Goal: Task Accomplishment & Management: Use online tool/utility

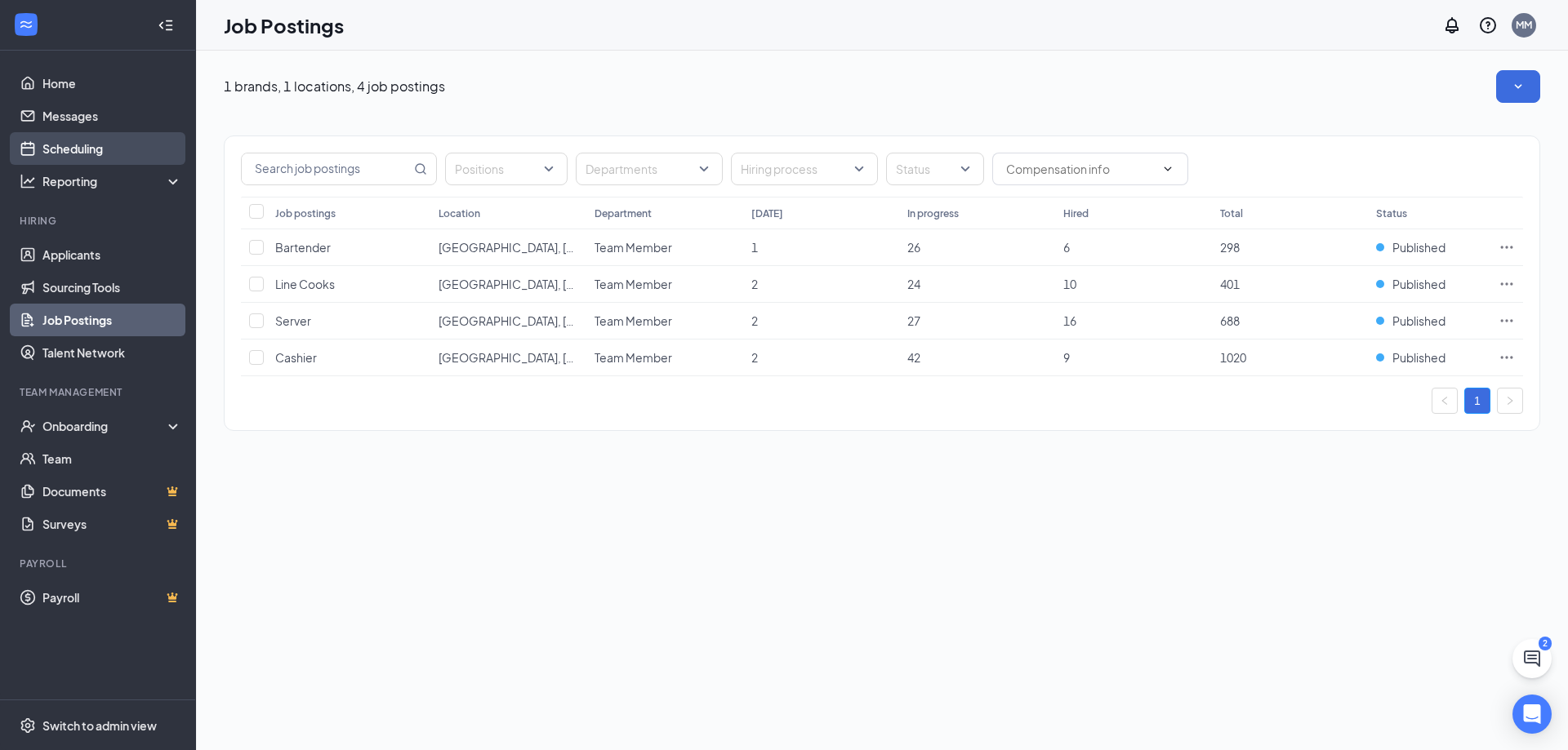
click at [42, 151] on link "Scheduling" at bounding box center [112, 149] width 140 height 33
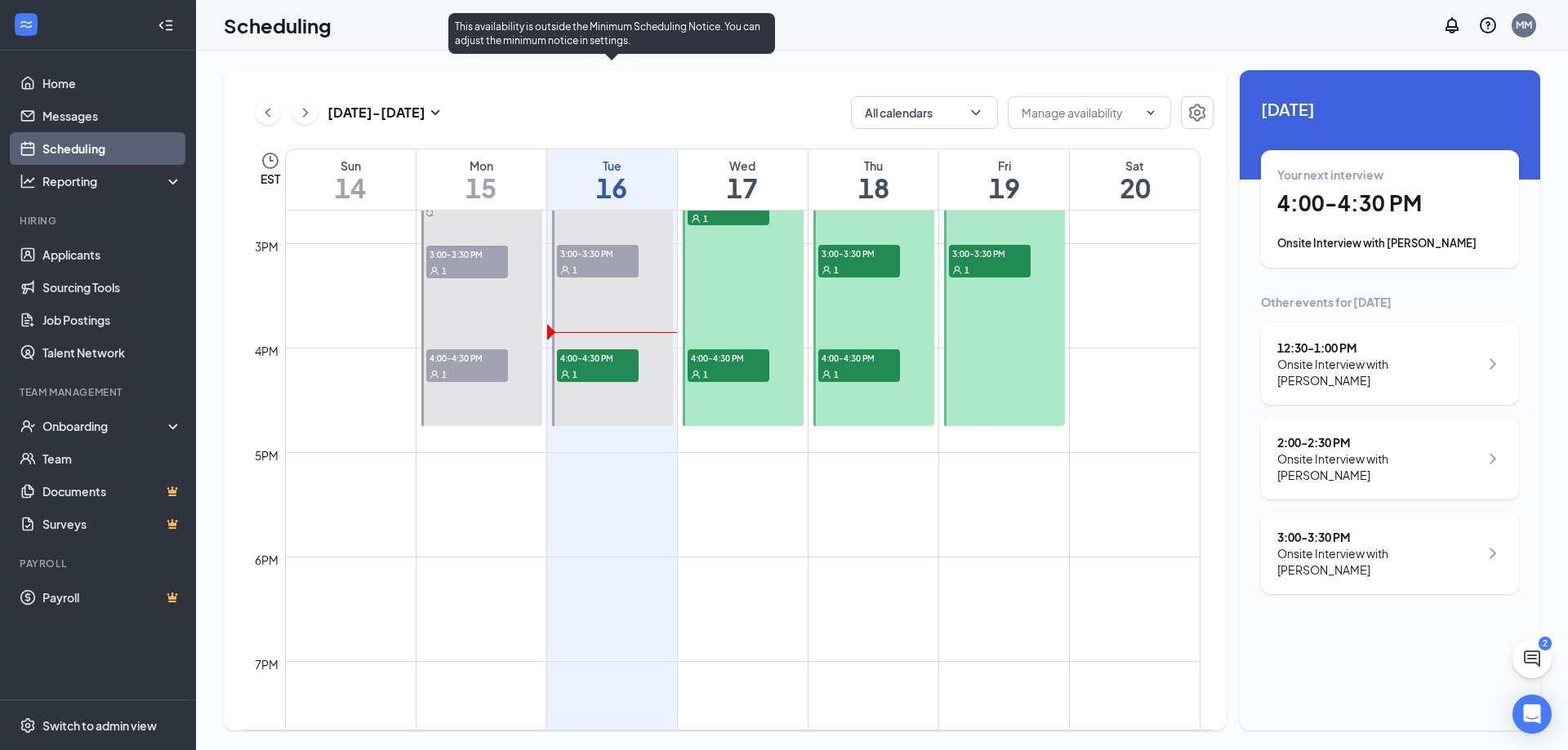
scroll to position [1536, 0]
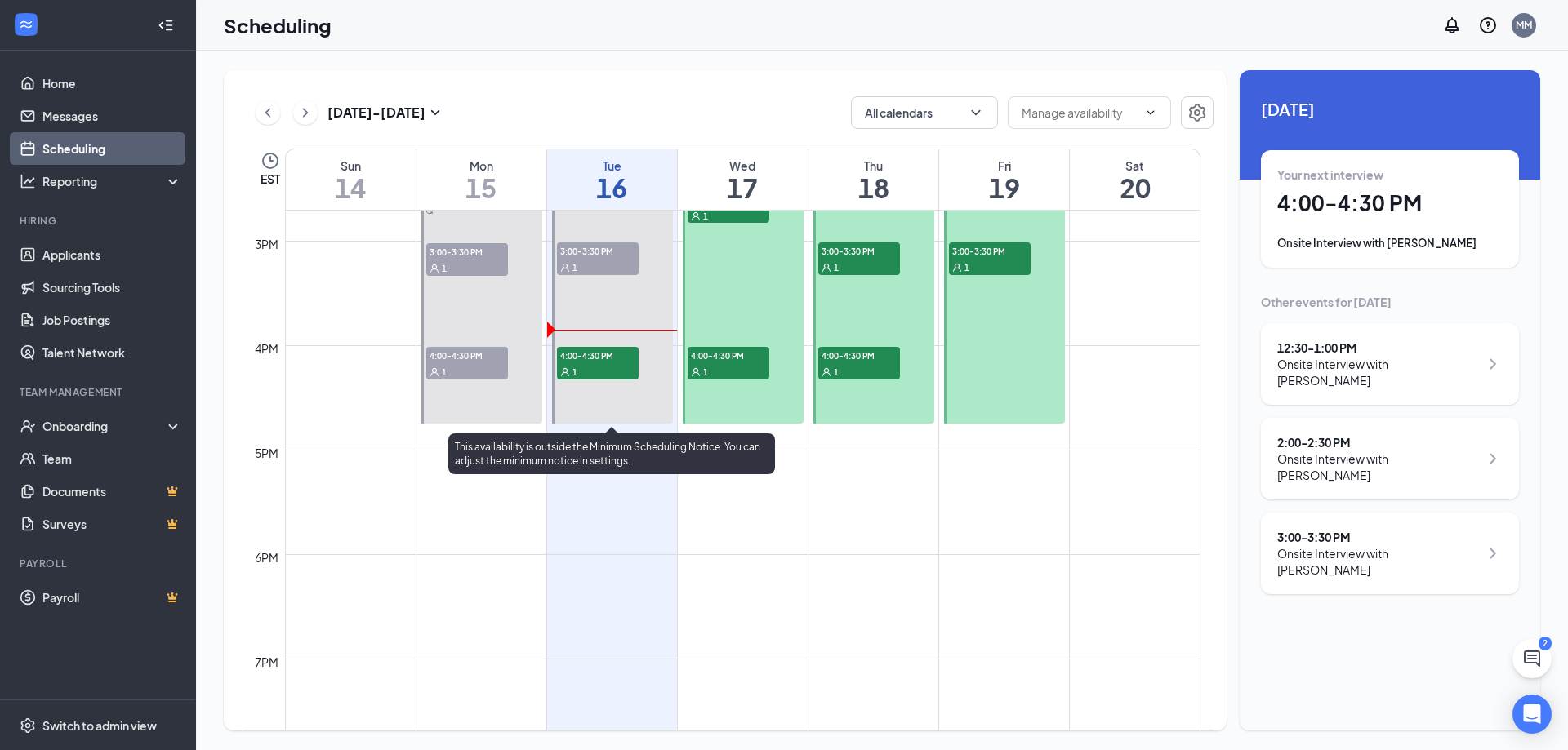
click at [606, 353] on span "4:00-4:30 PM" at bounding box center [597, 355] width 82 height 16
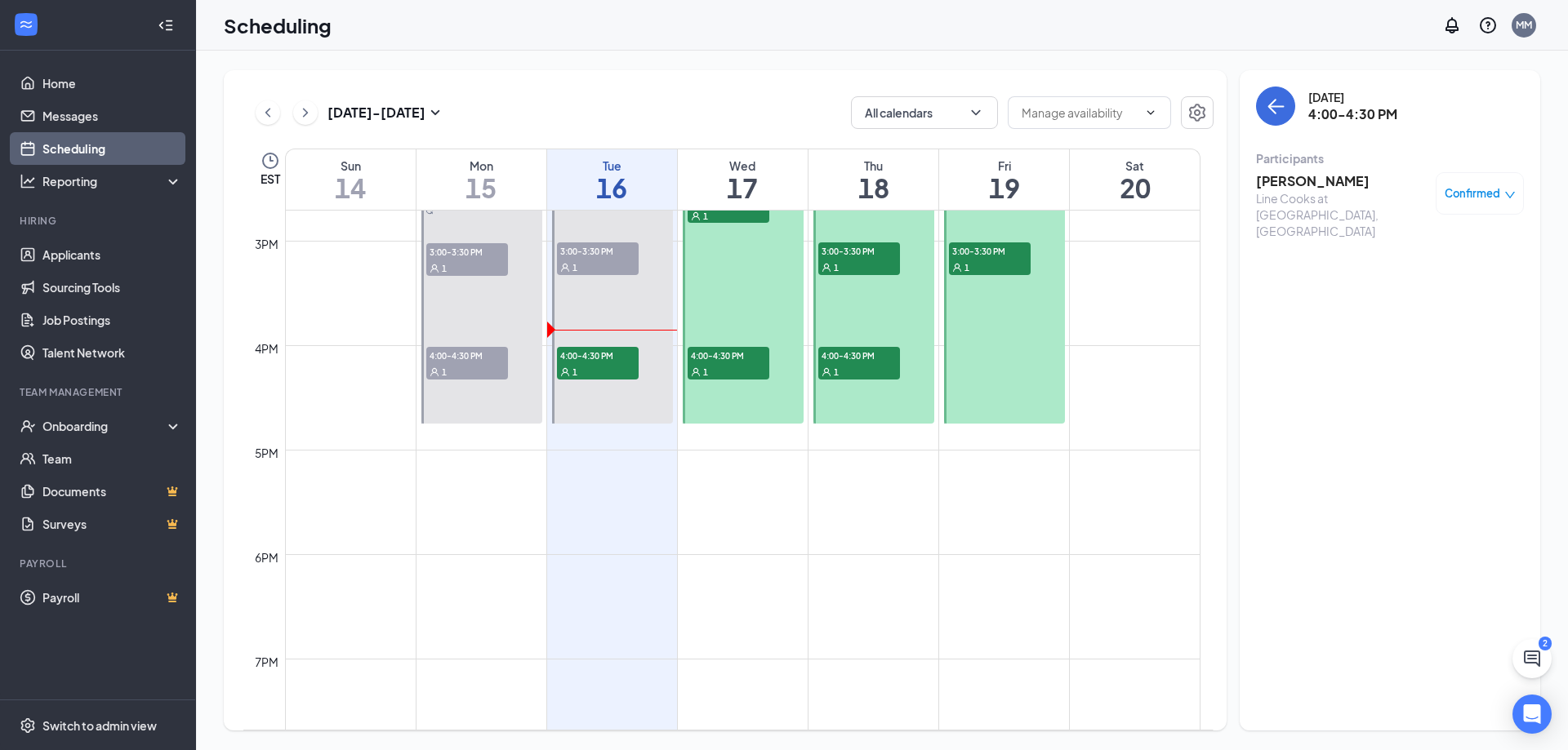
click at [1319, 183] on h3 "[PERSON_NAME]" at bounding box center [1342, 181] width 172 height 18
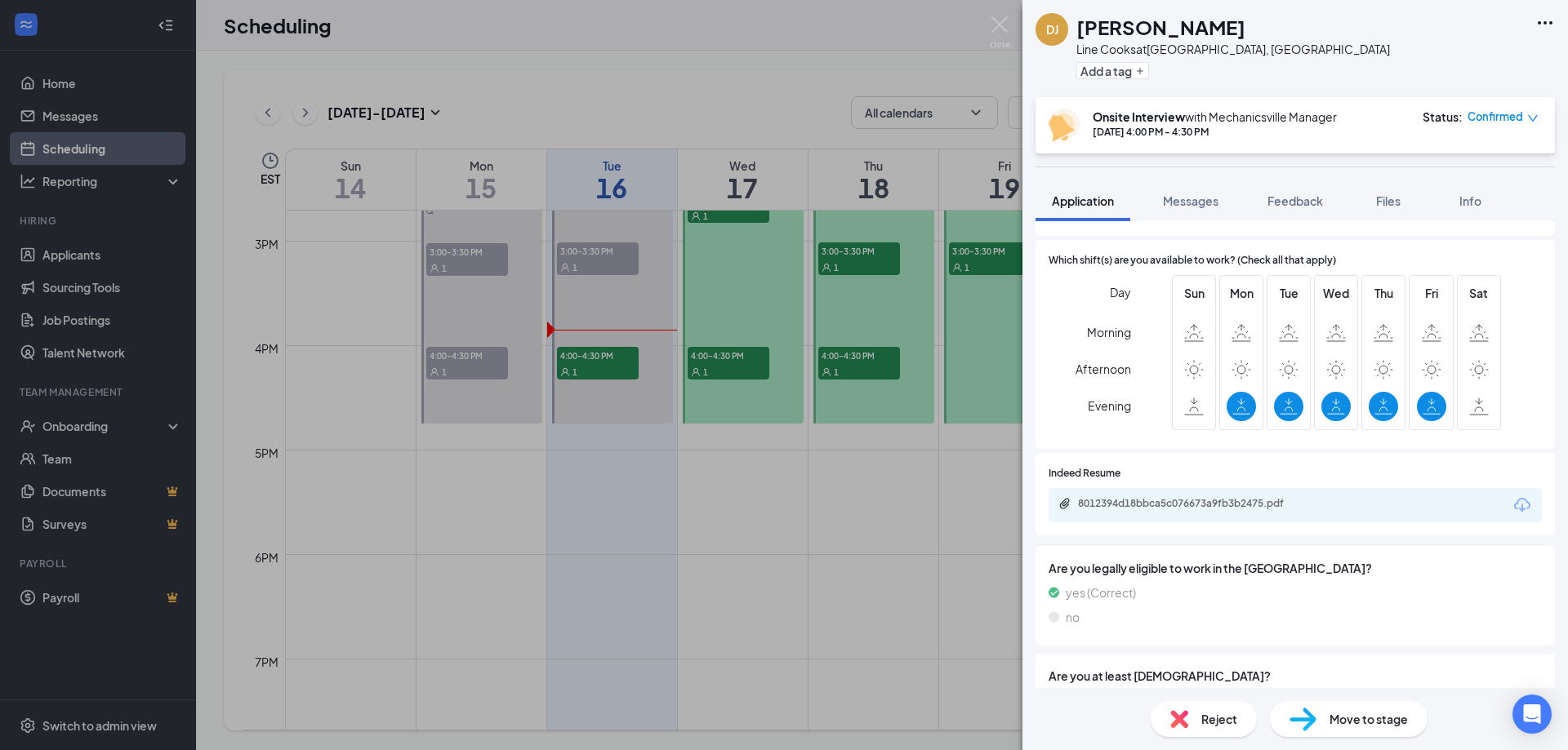
scroll to position [490, 0]
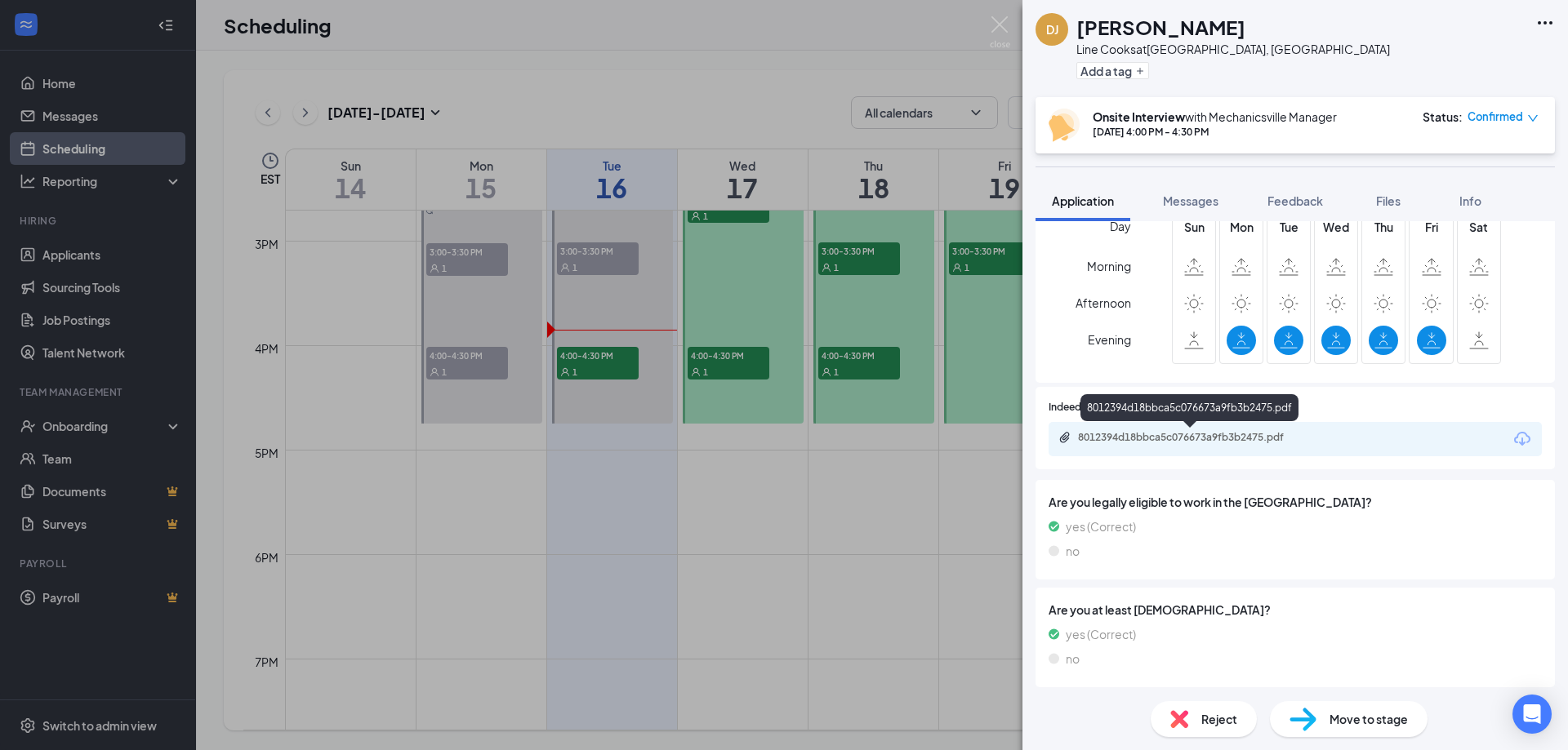
click at [1200, 440] on div "8012394d18bbca5c076673a9fb3b2475.pdf" at bounding box center [1192, 437] width 228 height 13
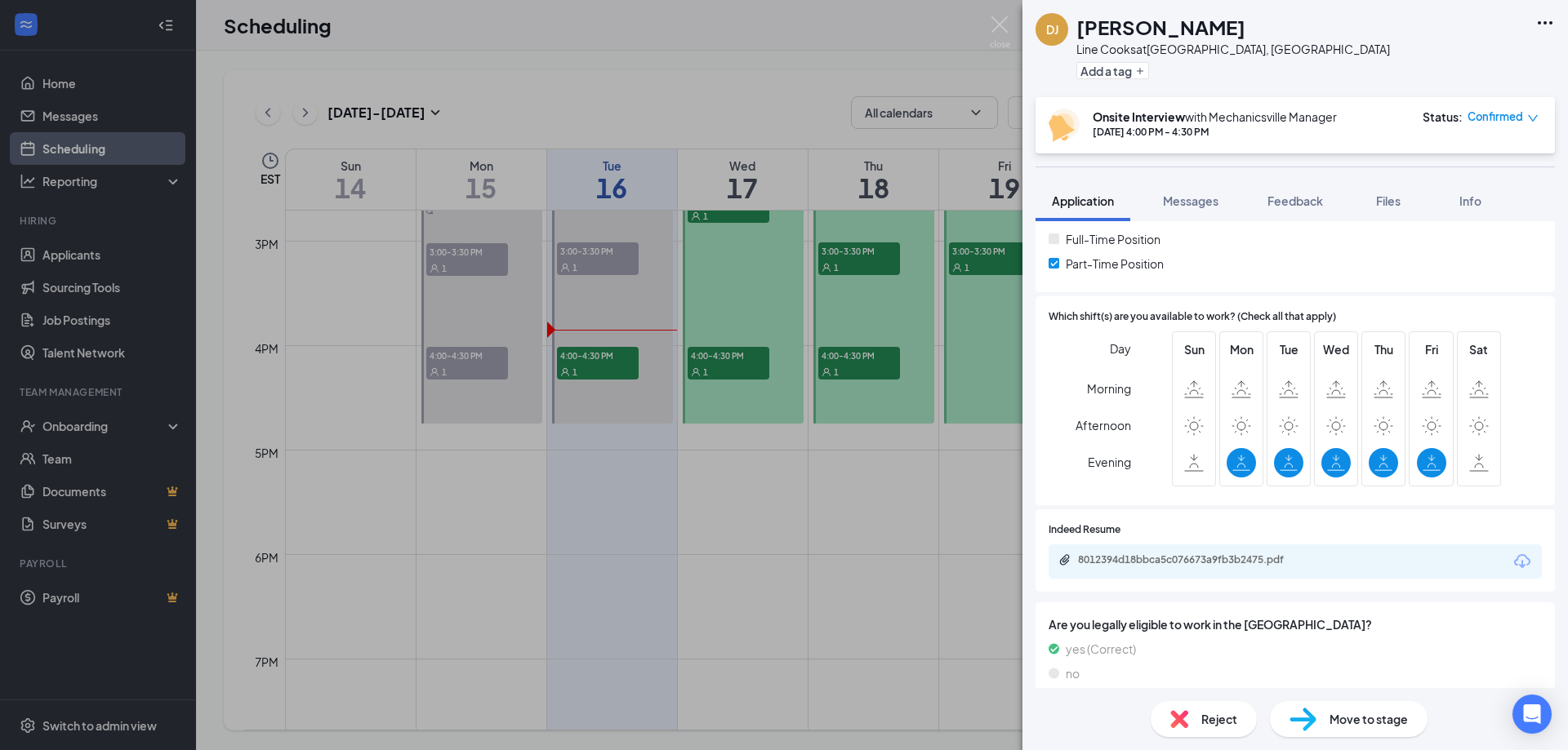
scroll to position [0, 0]
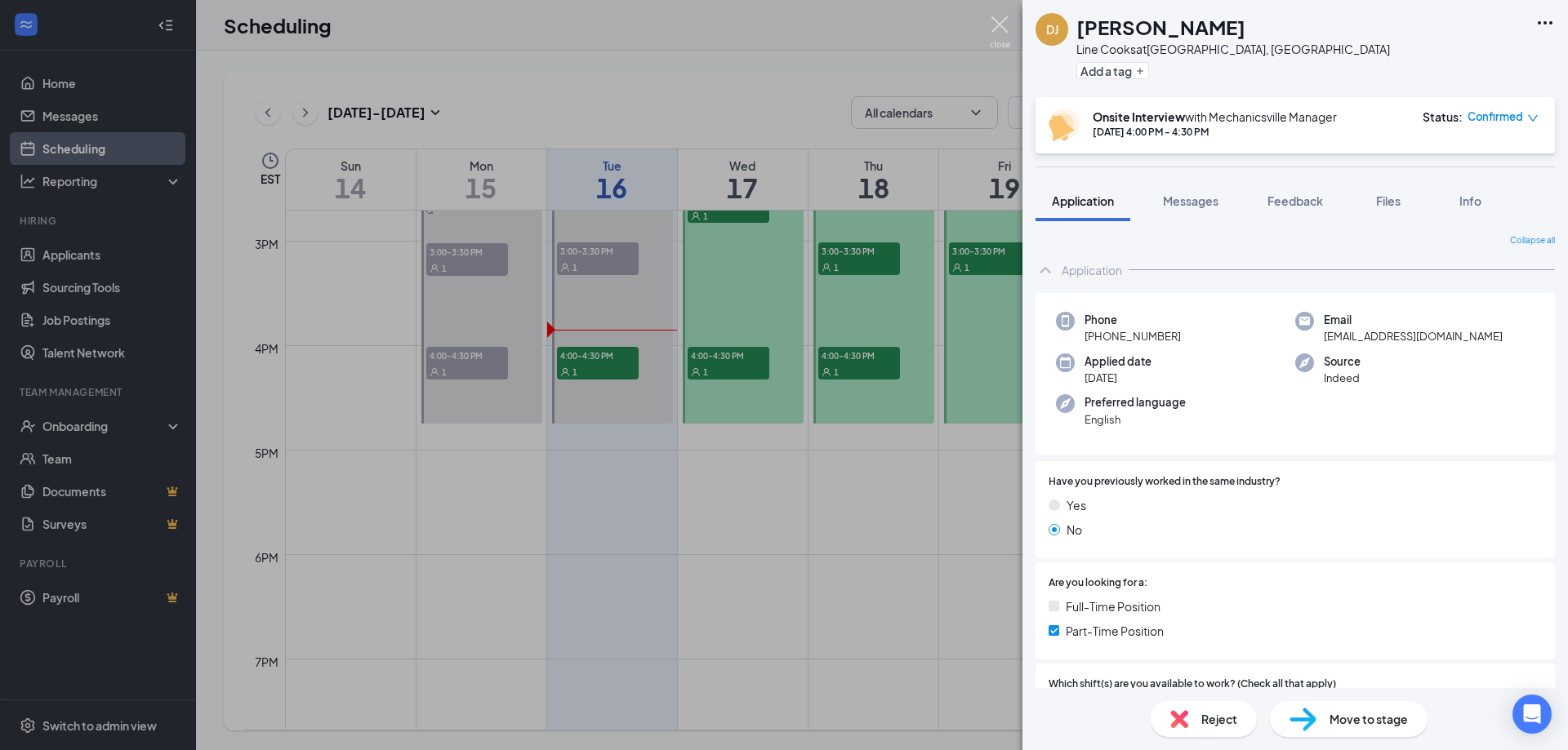
click at [1002, 25] on img at bounding box center [999, 32] width 20 height 32
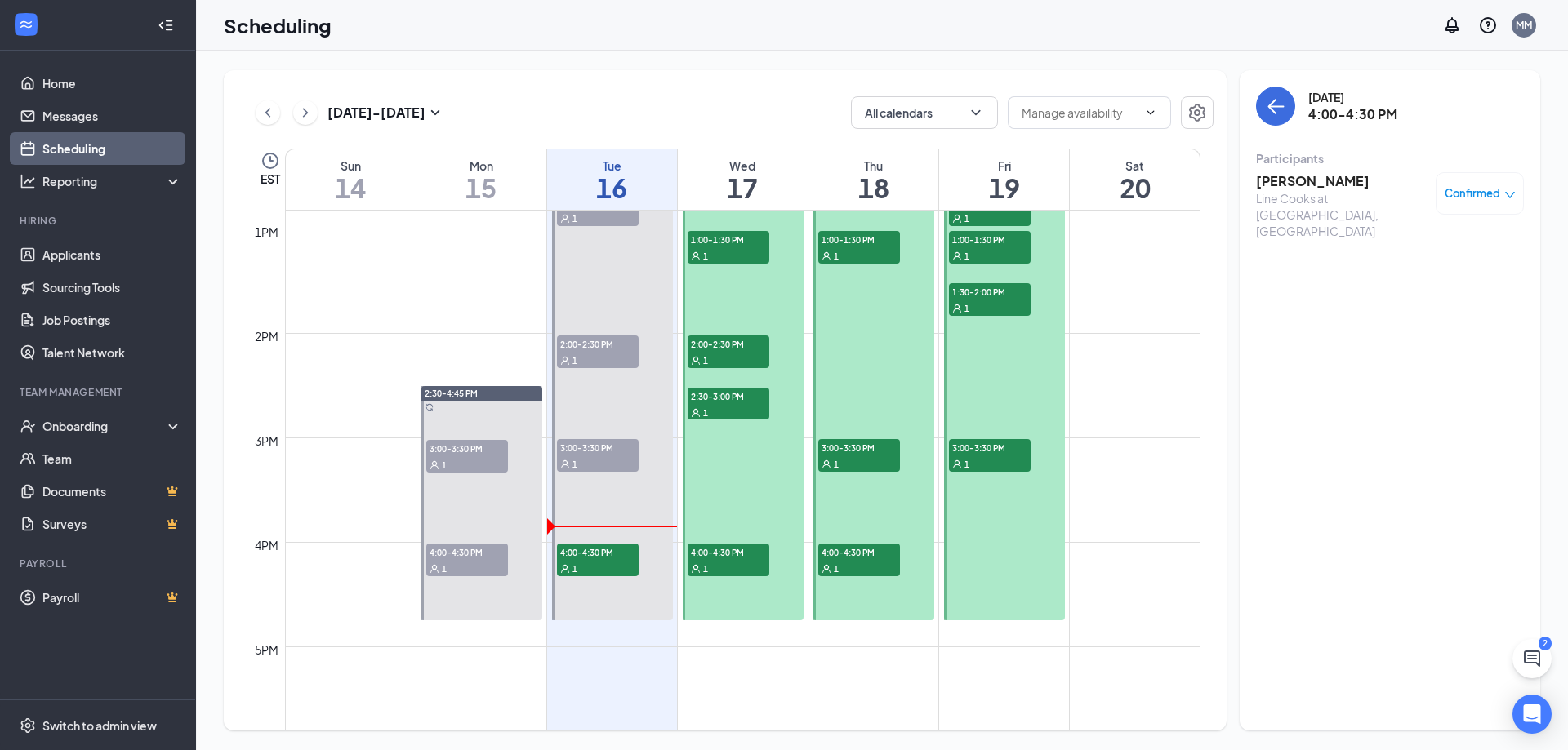
scroll to position [1129, 0]
